Goal: Find contact information: Find contact information

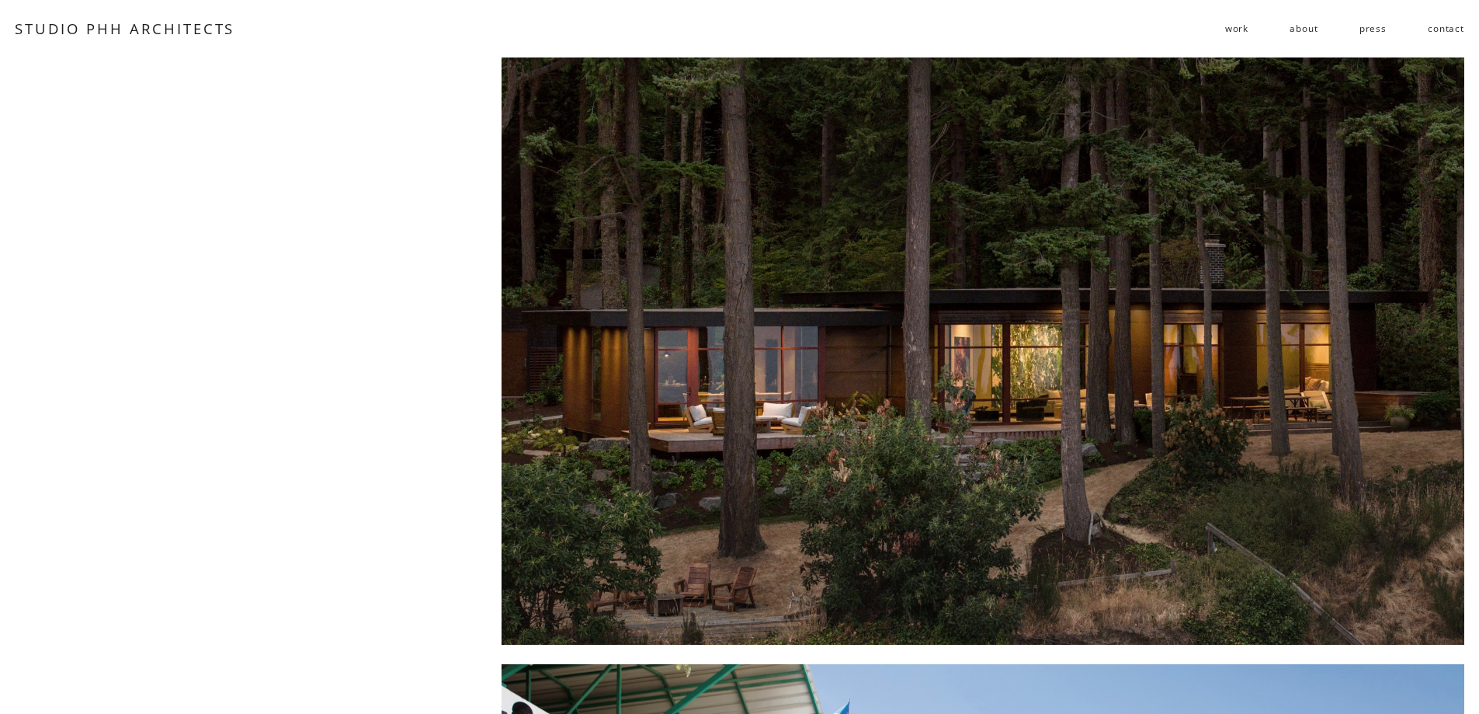
click at [1432, 26] on link "contact" at bounding box center [1446, 28] width 36 height 25
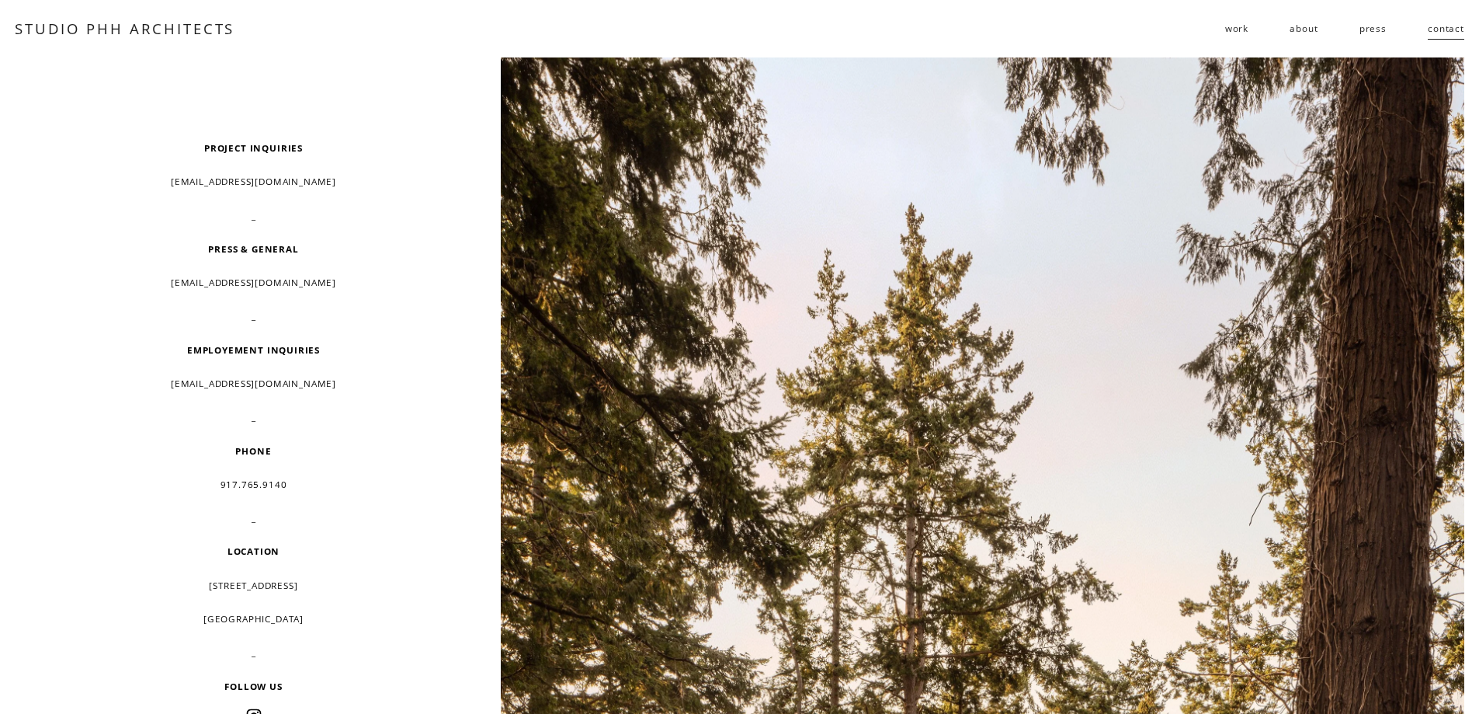
click at [1235, 28] on span "work" at bounding box center [1236, 28] width 23 height 23
click at [1298, 26] on link "about" at bounding box center [1304, 28] width 28 height 25
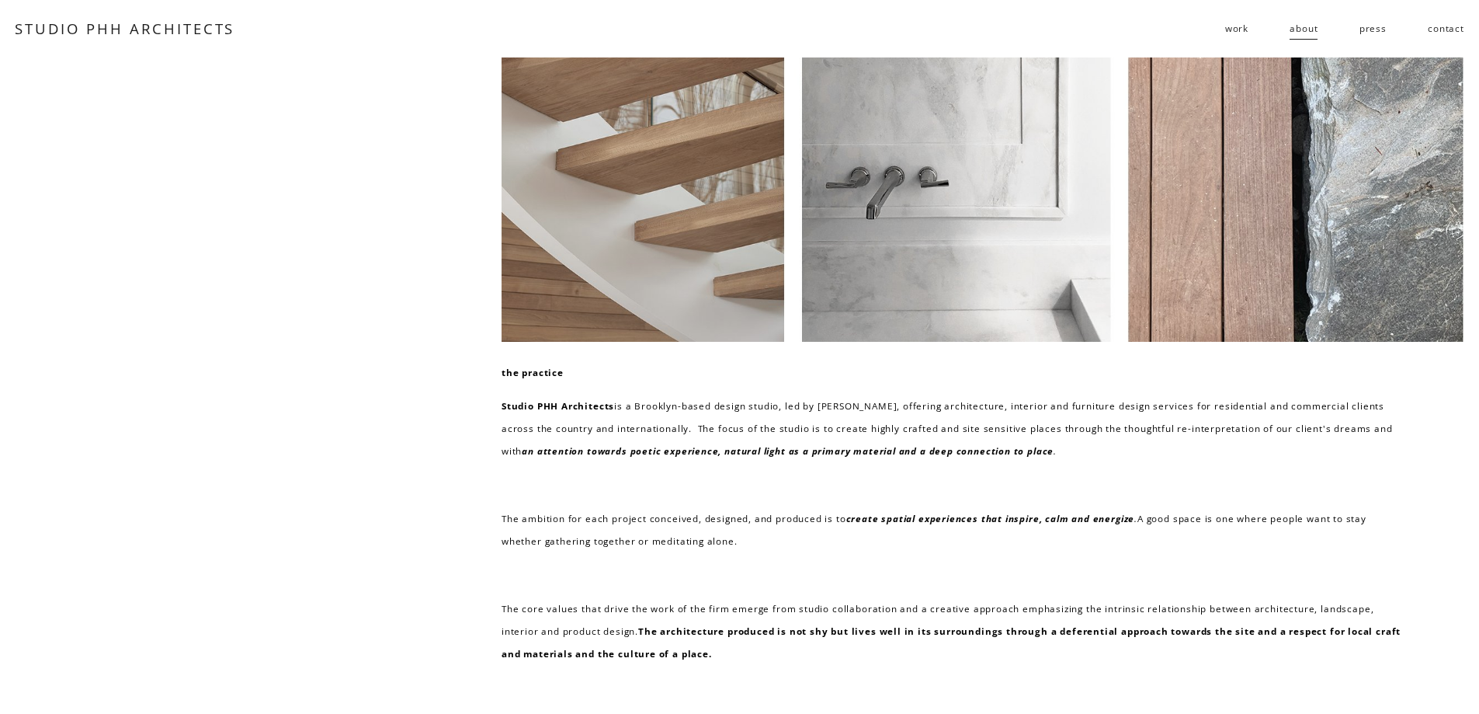
click at [1449, 33] on link "contact" at bounding box center [1446, 28] width 36 height 25
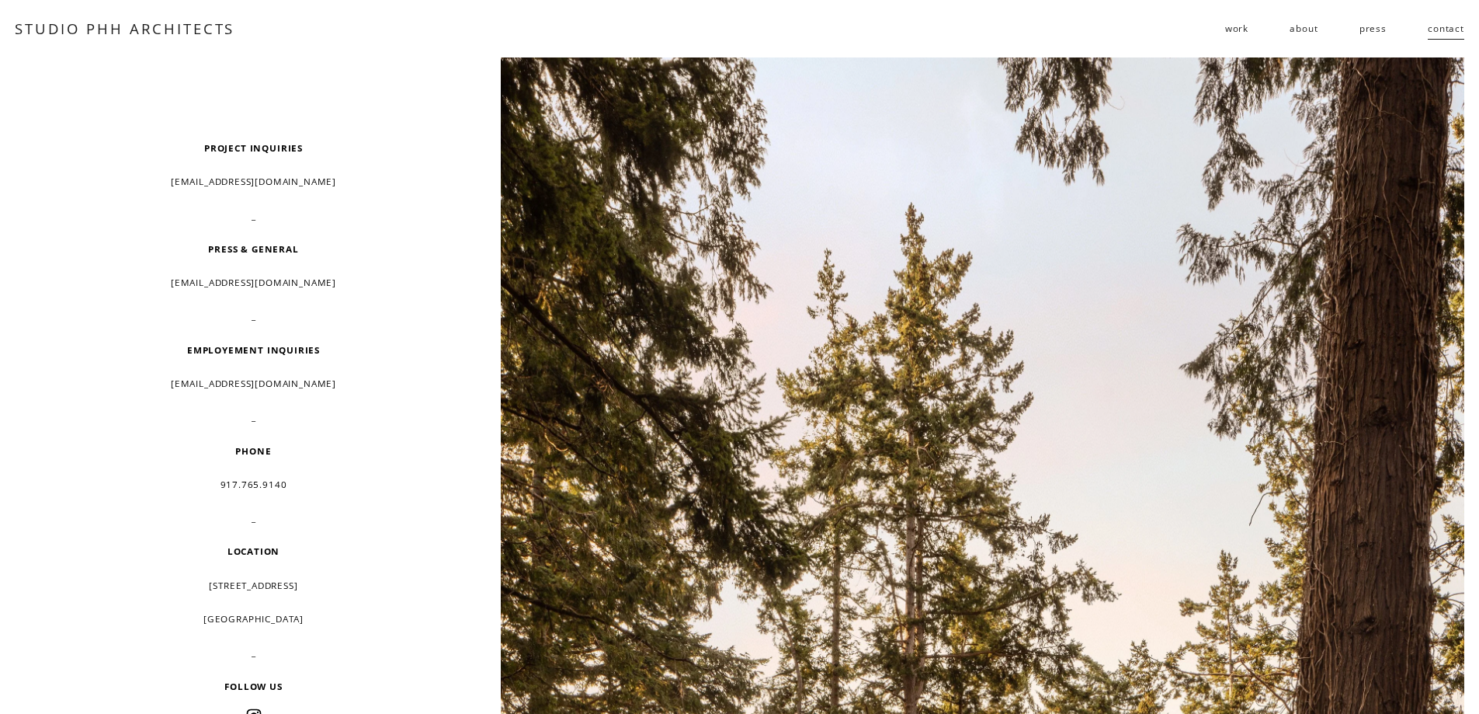
click at [1310, 24] on link "about" at bounding box center [1304, 28] width 28 height 25
